Goal: Navigation & Orientation: Find specific page/section

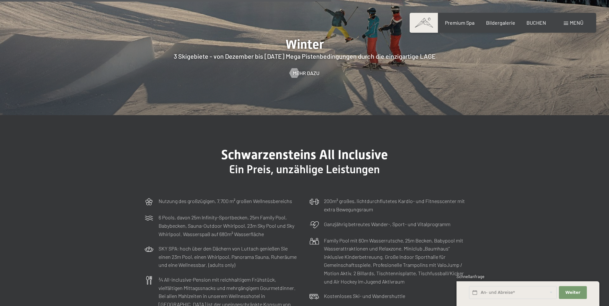
scroll to position [1862, 0]
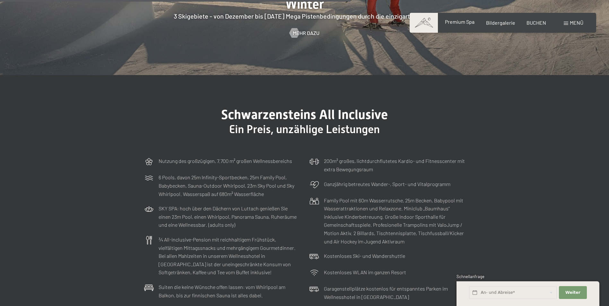
click at [466, 22] on span "Premium Spa" at bounding box center [460, 22] width 30 height 6
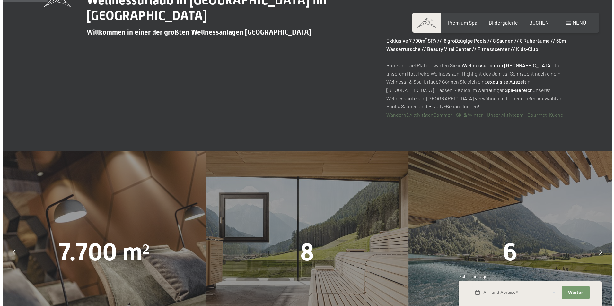
scroll to position [321, 0]
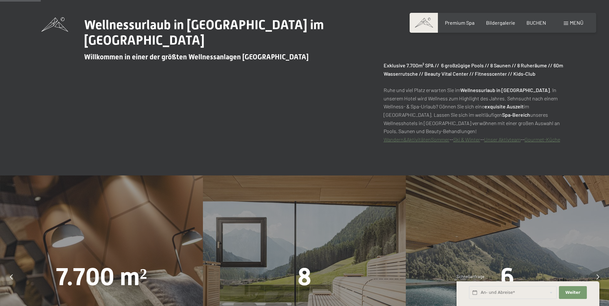
click at [566, 22] on span at bounding box center [566, 23] width 4 height 3
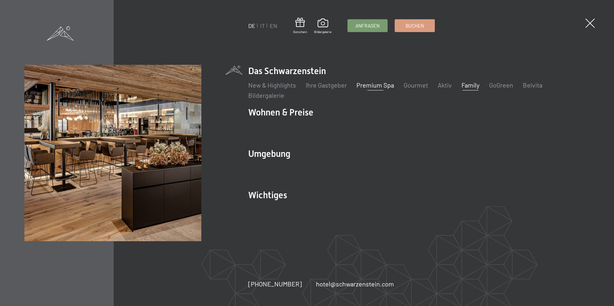
click at [461, 84] on link "Family" at bounding box center [470, 85] width 18 height 8
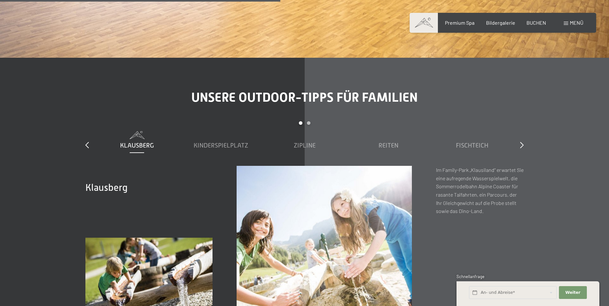
scroll to position [2312, 0]
